Goal: Transaction & Acquisition: Purchase product/service

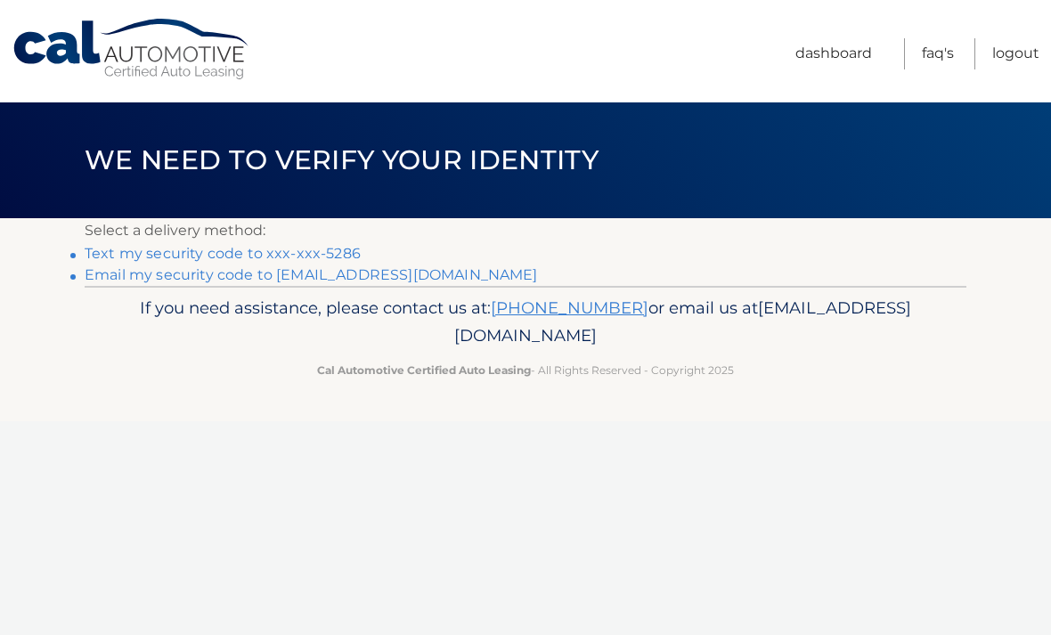
click at [764, 315] on p "If you need assistance, please contact us at: 609-807-3200 or email us at Custo…" at bounding box center [525, 322] width 859 height 57
click at [345, 249] on link "Text my security code to xxx-xxx-5286" at bounding box center [223, 253] width 276 height 17
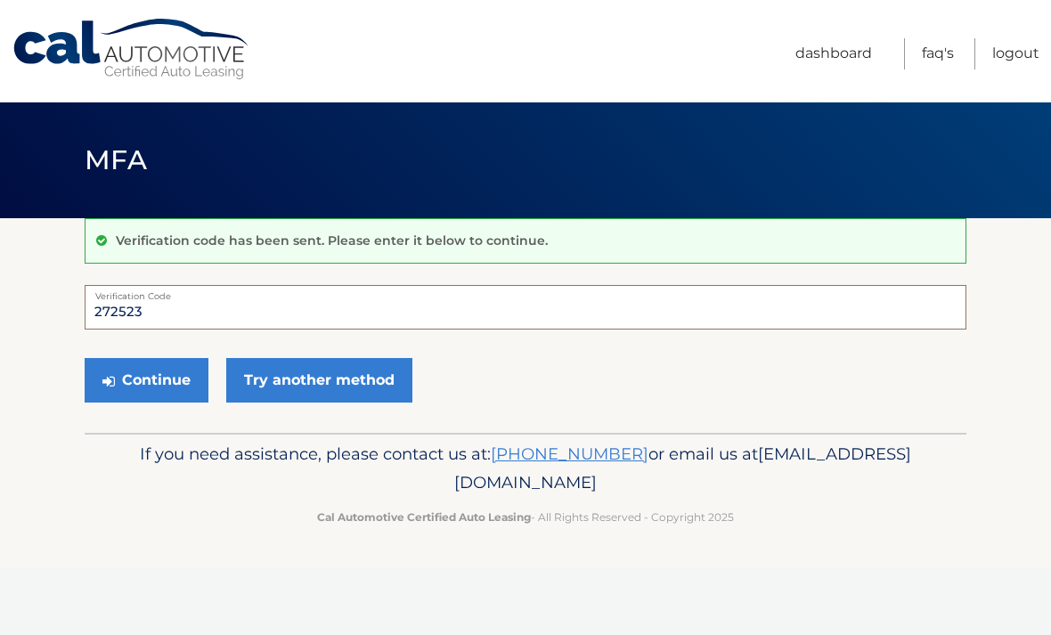
type input "272523"
click at [167, 377] on button "Continue" at bounding box center [147, 380] width 124 height 45
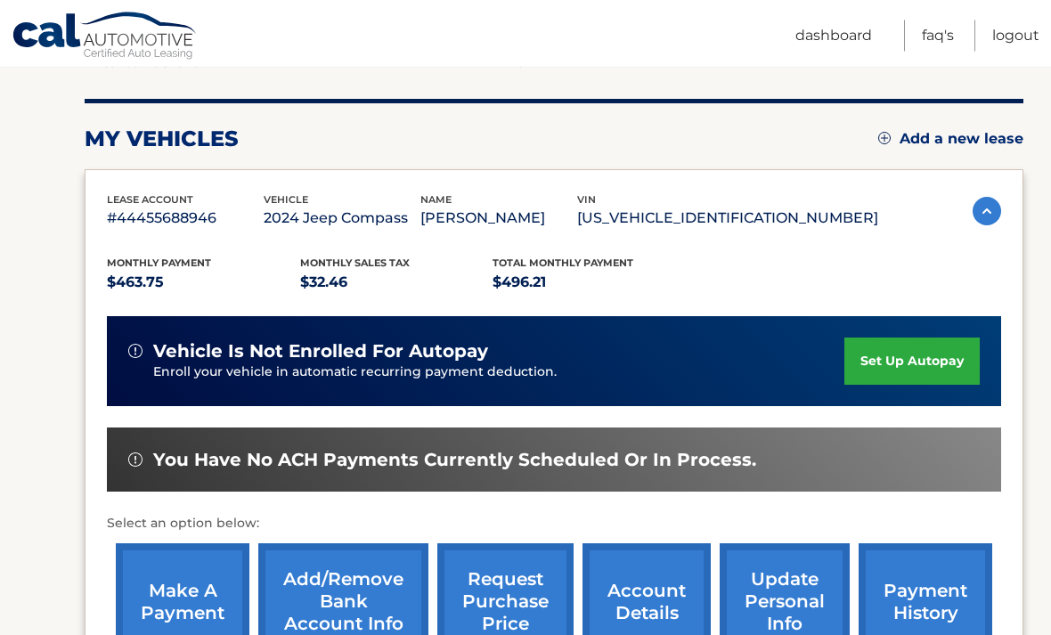
scroll to position [200, 0]
click at [182, 583] on link "make a payment" at bounding box center [183, 601] width 134 height 117
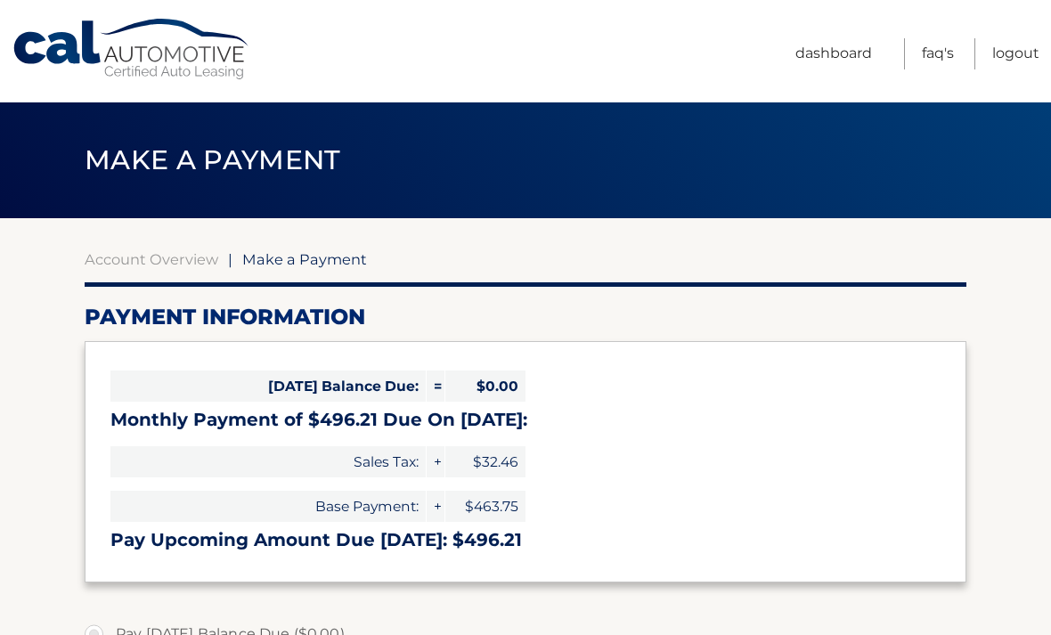
select select "YTIyYmZlZGEtNWFiMC00ZDc2LWEzYTItNTY3MTFlYmQxZGM5"
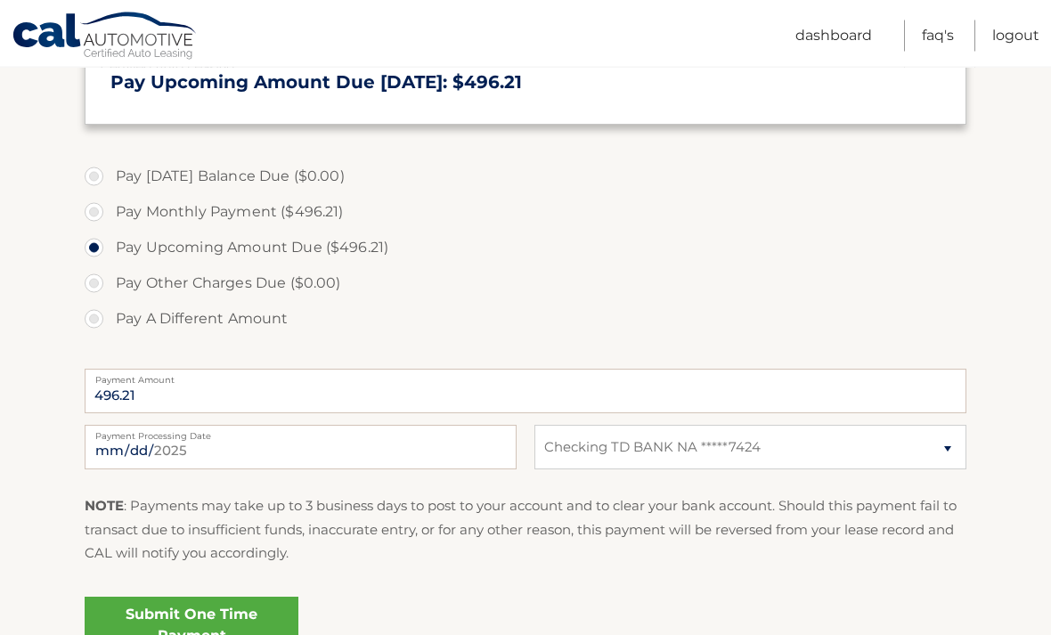
scroll to position [458, 0]
click at [225, 608] on link "Submit One Time Payment" at bounding box center [192, 625] width 214 height 57
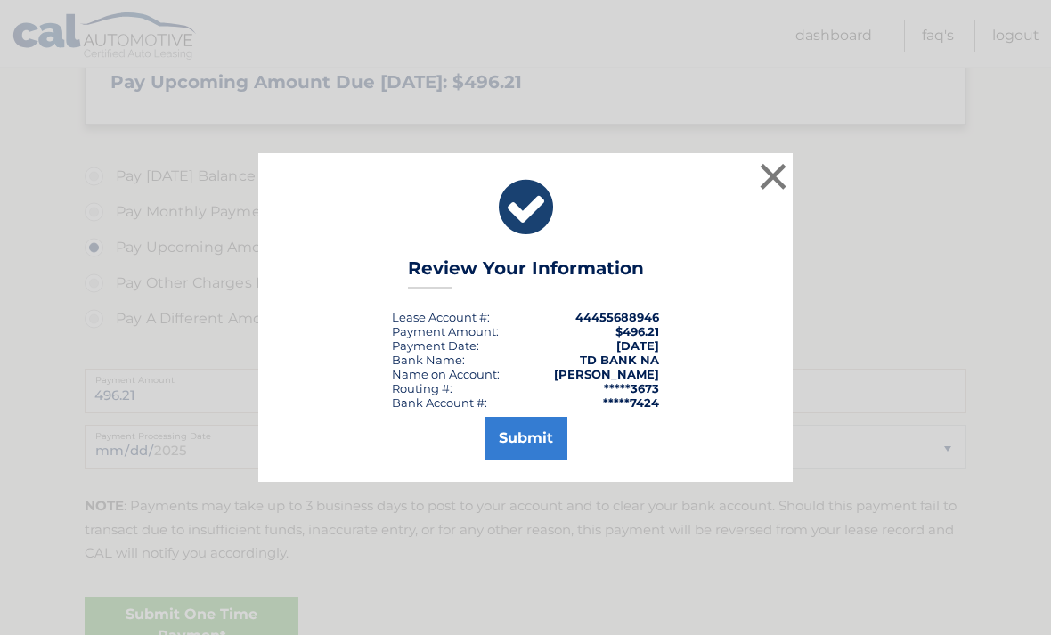
click at [527, 460] on button "Submit" at bounding box center [526, 438] width 83 height 43
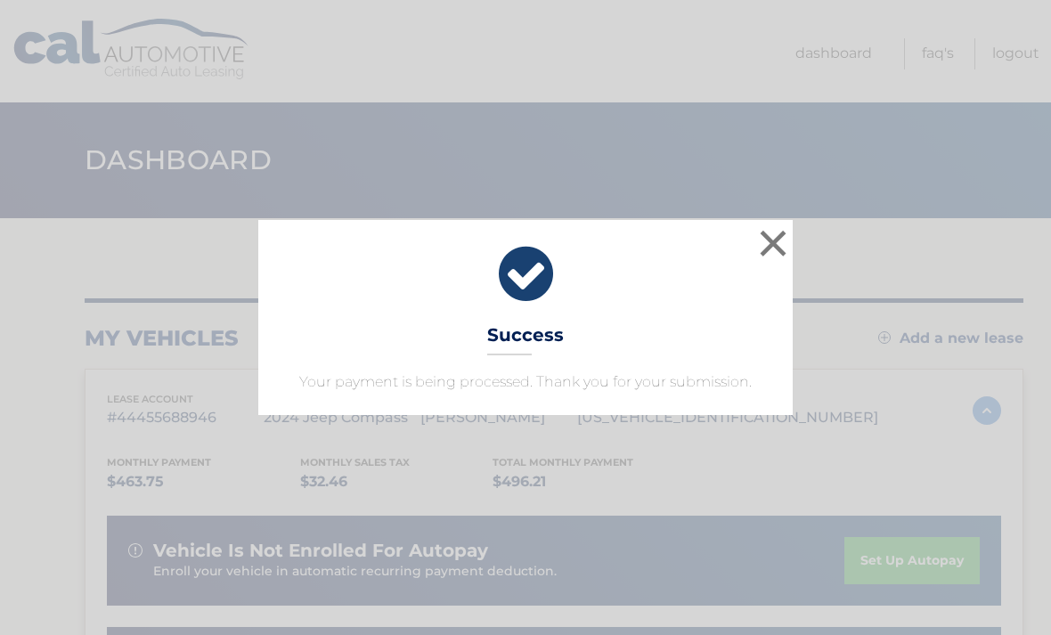
click at [938, 217] on div "× Success Your payment is being processed. Thank you for your submission. Loadi…" at bounding box center [525, 317] width 1051 height 635
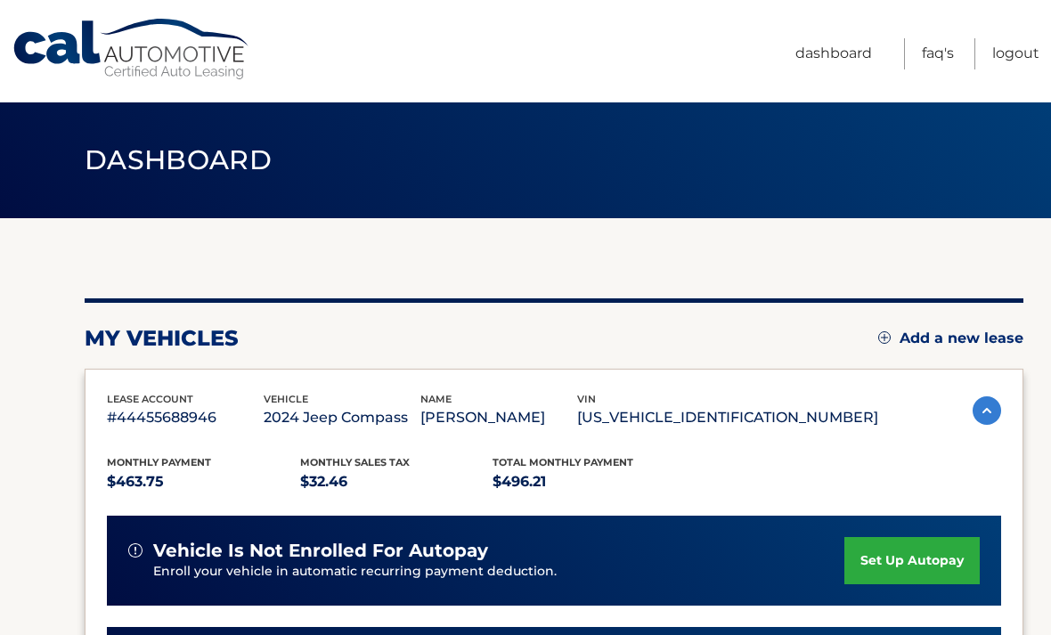
click at [1027, 45] on link "Logout" at bounding box center [1015, 53] width 47 height 31
click at [1005, 61] on link "Logout" at bounding box center [1015, 53] width 47 height 31
